Goal: Information Seeking & Learning: Find specific fact

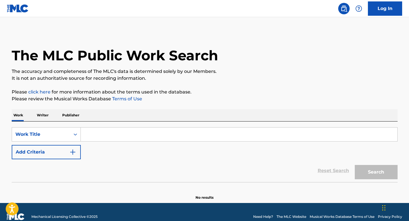
click at [42, 114] on p "Writer" at bounding box center [42, 115] width 15 height 12
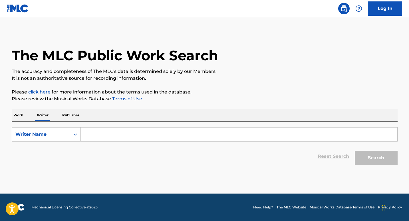
click at [106, 135] on input "Search Form" at bounding box center [239, 134] width 316 height 14
paste input "[PERSON_NAME]"
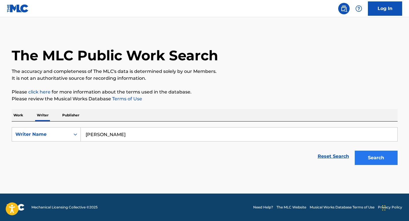
type input "[PERSON_NAME]"
click at [381, 158] on button "Search" at bounding box center [376, 157] width 43 height 14
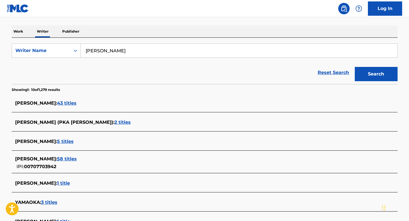
scroll to position [87, 0]
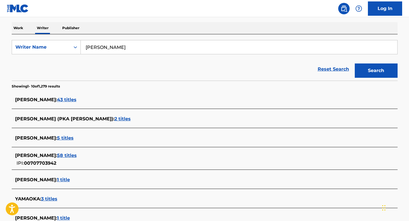
click at [71, 154] on span "58 titles" at bounding box center [67, 154] width 20 height 5
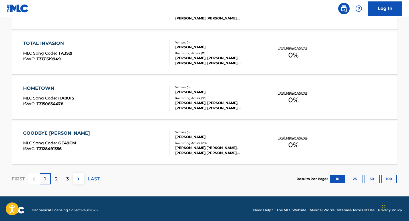
scroll to position [478, 0]
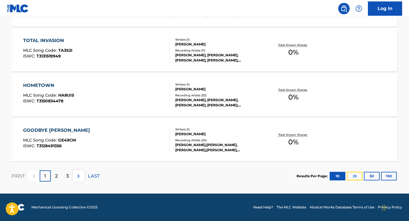
click at [359, 176] on button "25" at bounding box center [355, 175] width 16 height 9
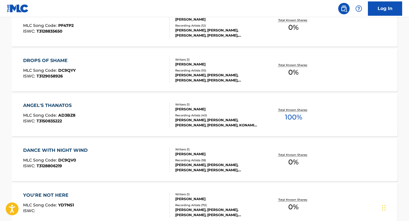
scroll to position [1150, 0]
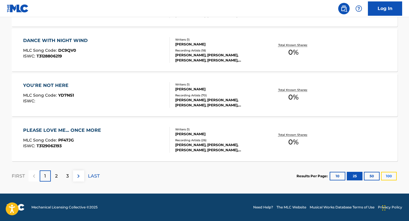
click at [385, 174] on button "100" at bounding box center [389, 175] width 16 height 9
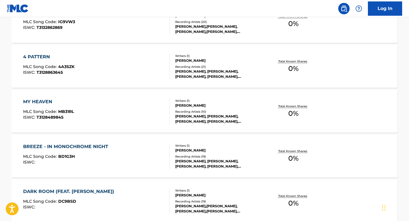
scroll to position [2165, 0]
